Goal: Task Accomplishment & Management: Use online tool/utility

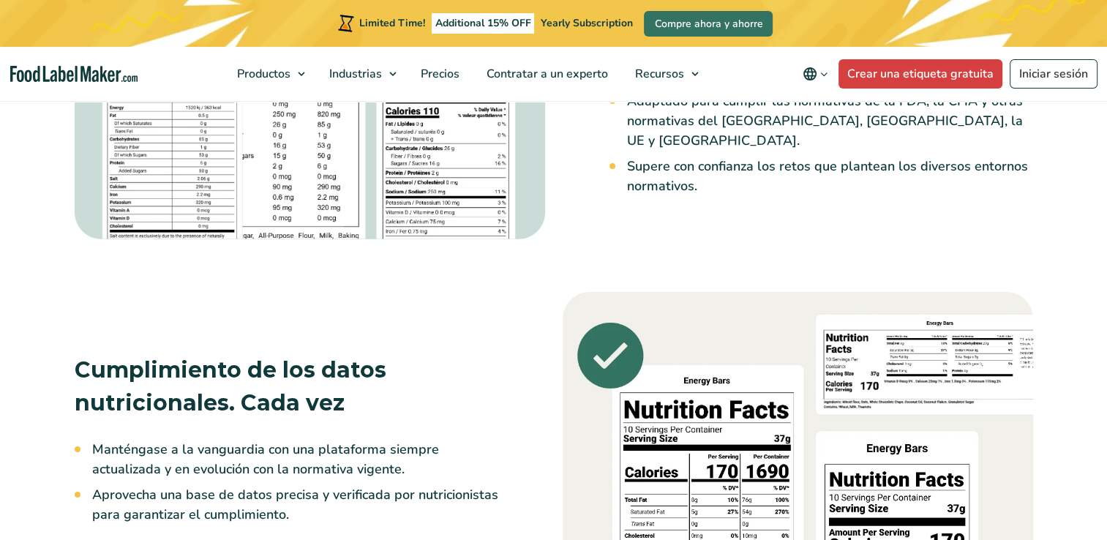
scroll to position [1976, 0]
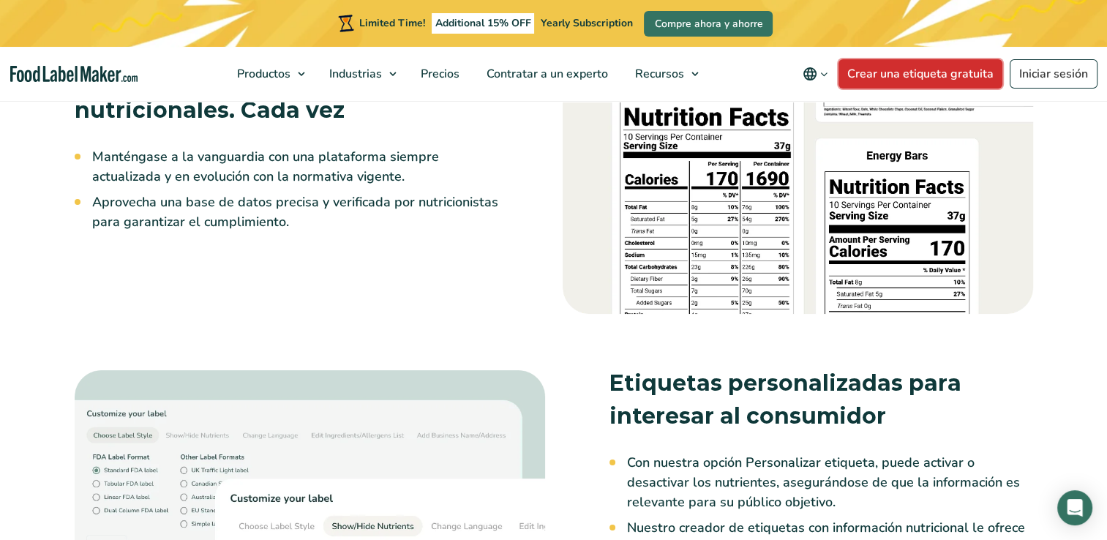
click at [931, 78] on link "Crear una etiqueta gratuita" at bounding box center [921, 73] width 164 height 29
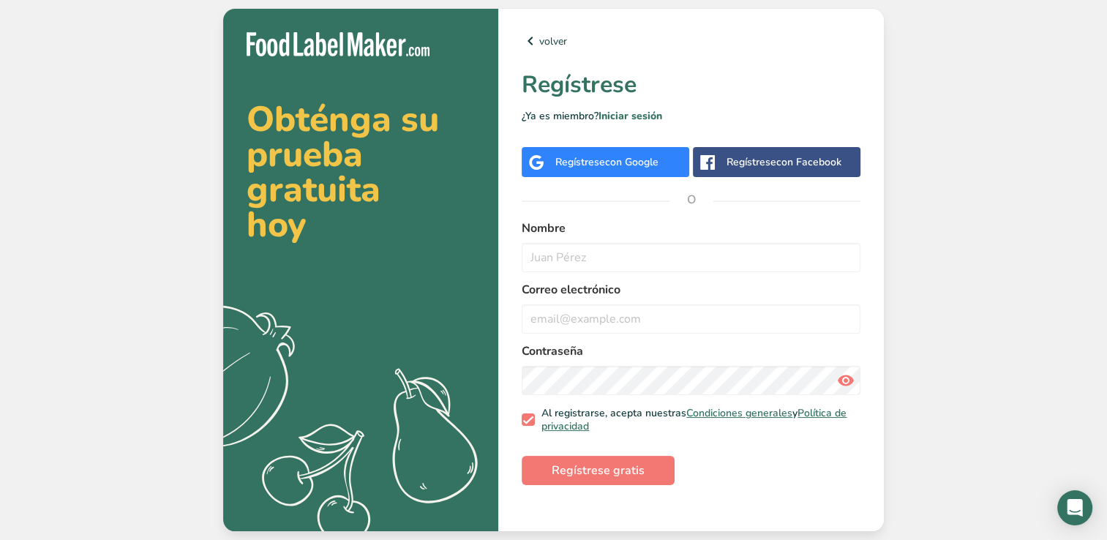
click at [615, 165] on span "con Google" at bounding box center [631, 162] width 53 height 14
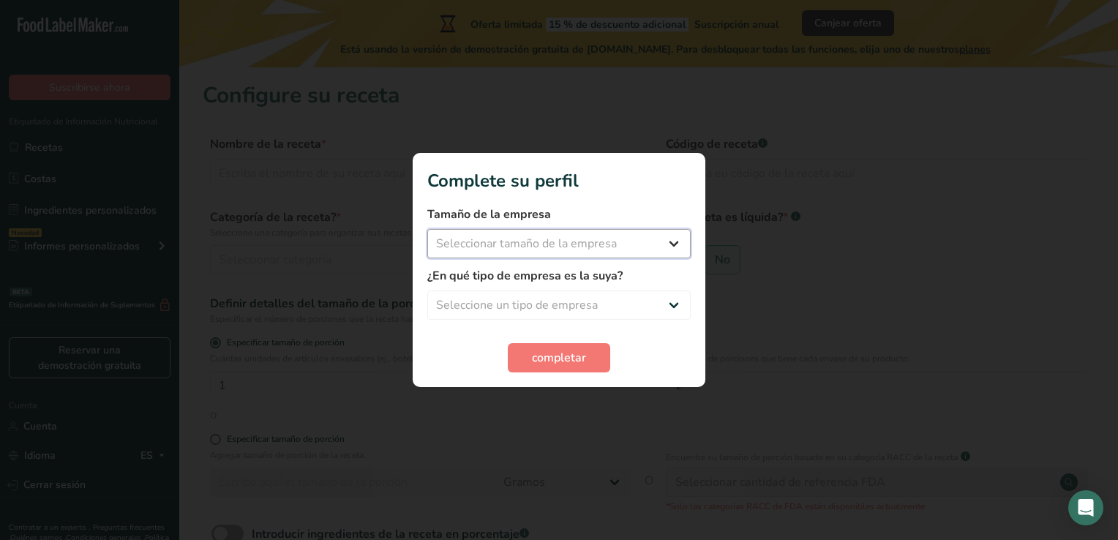
click at [660, 253] on select "Seleccionar tamaño de la empresa Menos de 10 empleados De 10 a 50 empleados De …" at bounding box center [559, 243] width 264 height 29
select select "1"
click at [427, 229] on select "Seleccionar tamaño de la empresa Menos de 10 empleados De 10 a 50 empleados De …" at bounding box center [559, 243] width 264 height 29
click at [644, 308] on select "Seleccione un tipo de empresa Fabricante de alimentos envasados Restaurante y c…" at bounding box center [559, 305] width 264 height 29
click at [427, 291] on select "Seleccione un tipo de empresa Fabricante de alimentos envasados Restaurante y c…" at bounding box center [559, 305] width 264 height 29
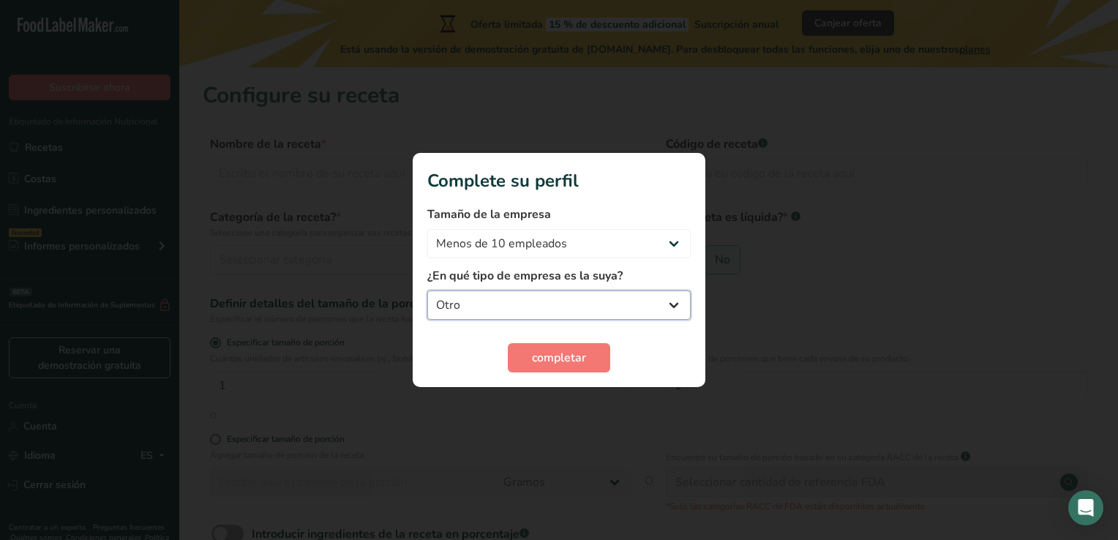
click at [539, 296] on select "Fabricante de alimentos envasados Restaurante y cafetería Panadería Empresa de …" at bounding box center [559, 305] width 264 height 29
select select "1"
click at [427, 291] on select "Fabricante de alimentos envasados Restaurante y cafetería Panadería Empresa de …" at bounding box center [559, 305] width 264 height 29
click at [574, 367] on button "completar" at bounding box center [559, 357] width 102 height 29
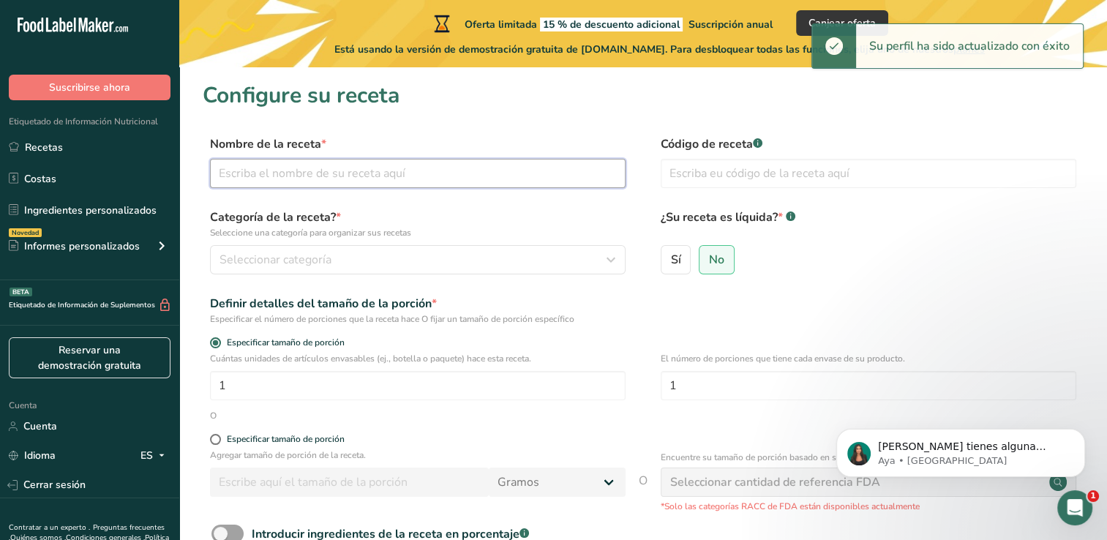
click at [321, 180] on input "text" at bounding box center [418, 173] width 416 height 29
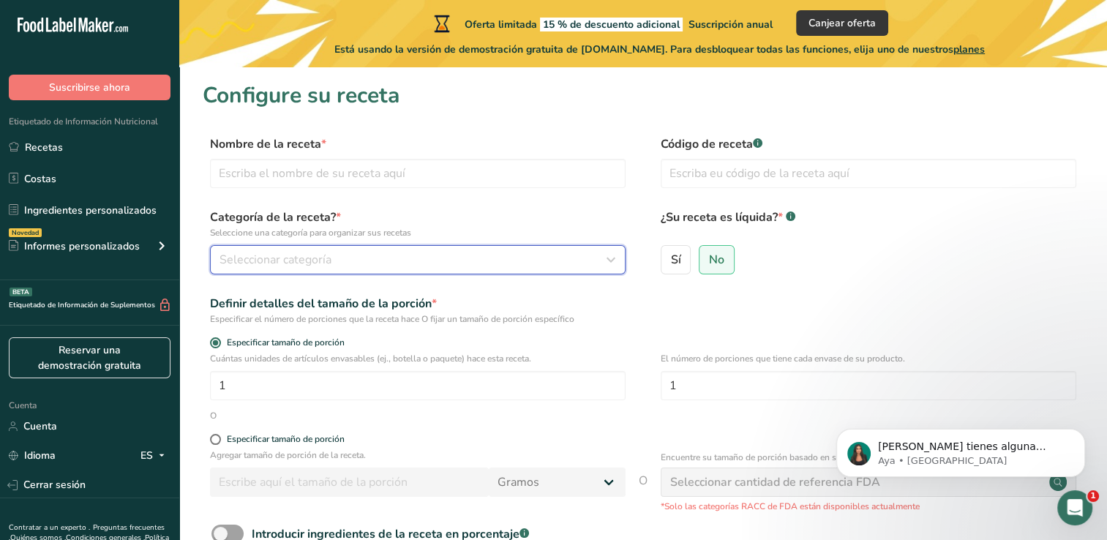
click at [301, 257] on span "Seleccionar categoría" at bounding box center [276, 260] width 112 height 18
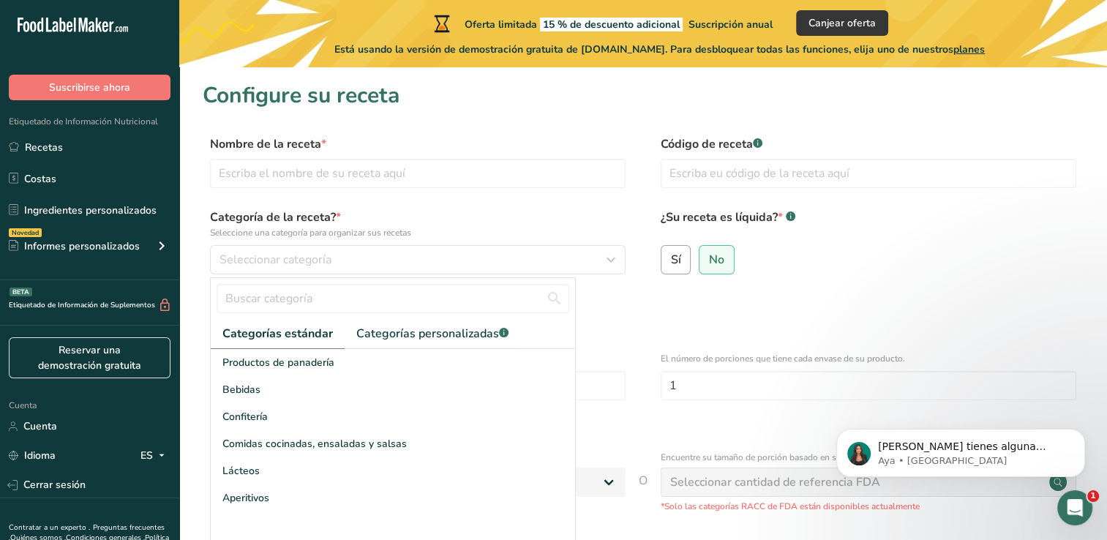
click at [676, 254] on span "Sí" at bounding box center [675, 260] width 10 height 15
click at [671, 255] on input "Sí" at bounding box center [667, 260] width 10 height 10
radio input "true"
radio input "false"
select select "22"
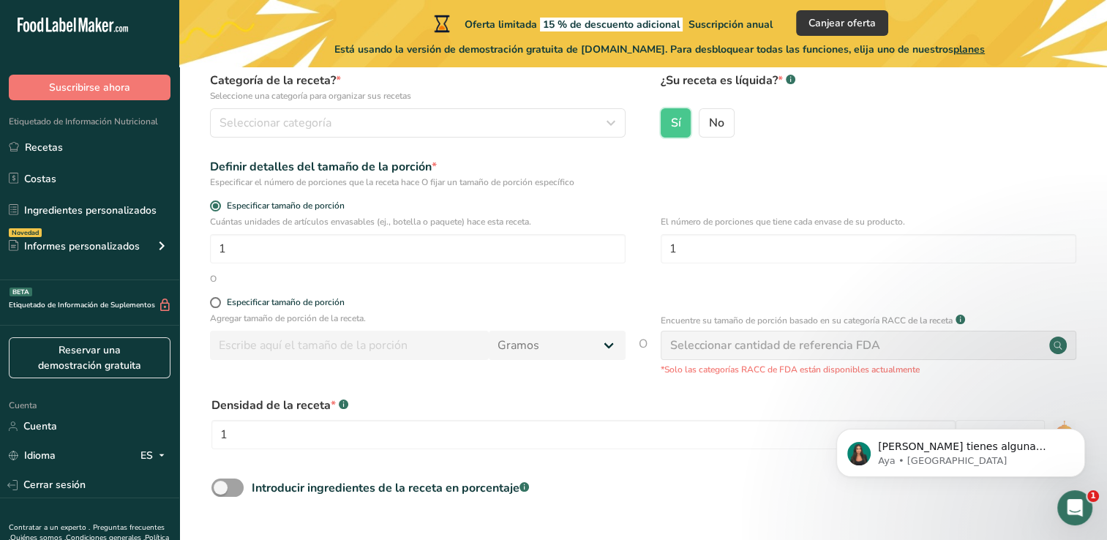
scroll to position [146, 0]
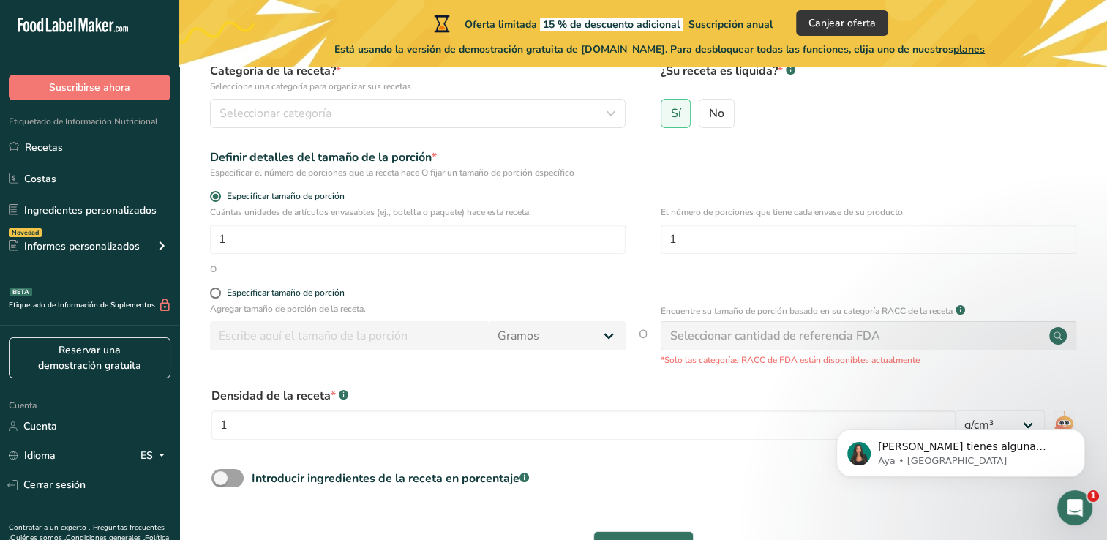
click at [831, 347] on div "Seleccionar cantidad de referencia FDA" at bounding box center [869, 335] width 416 height 29
click at [837, 326] on div "Seleccionar cantidad de referencia FDA" at bounding box center [869, 335] width 416 height 29
click at [848, 345] on div "Seleccionar cantidad de referencia FDA" at bounding box center [869, 335] width 416 height 29
